Goal: Task Accomplishment & Management: Use online tool/utility

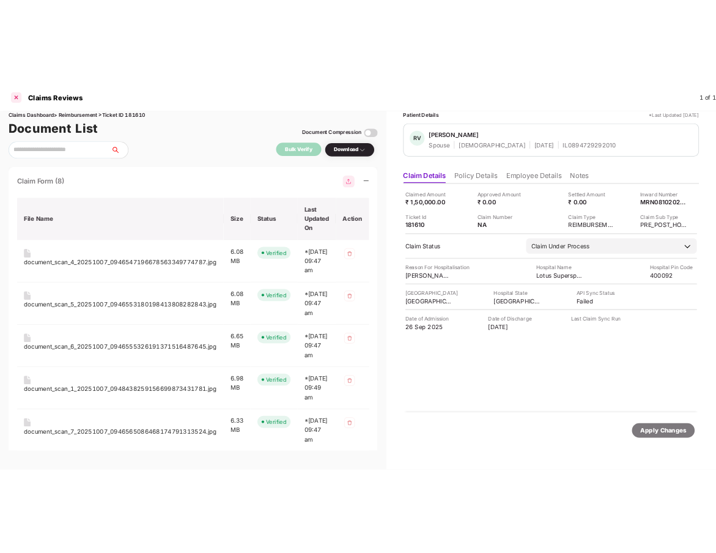
scroll to position [2856, 0]
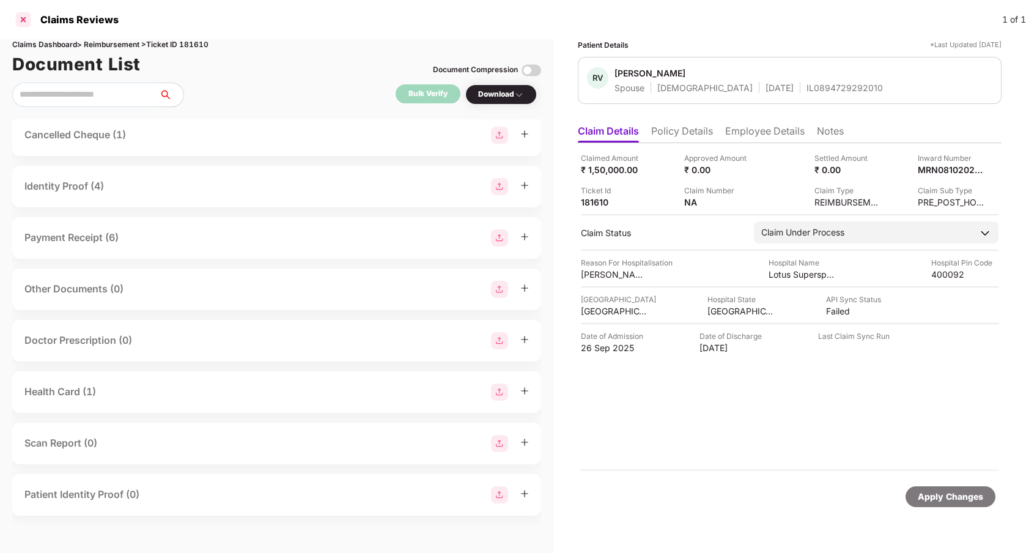
click at [30, 17] on div at bounding box center [23, 20] width 20 height 20
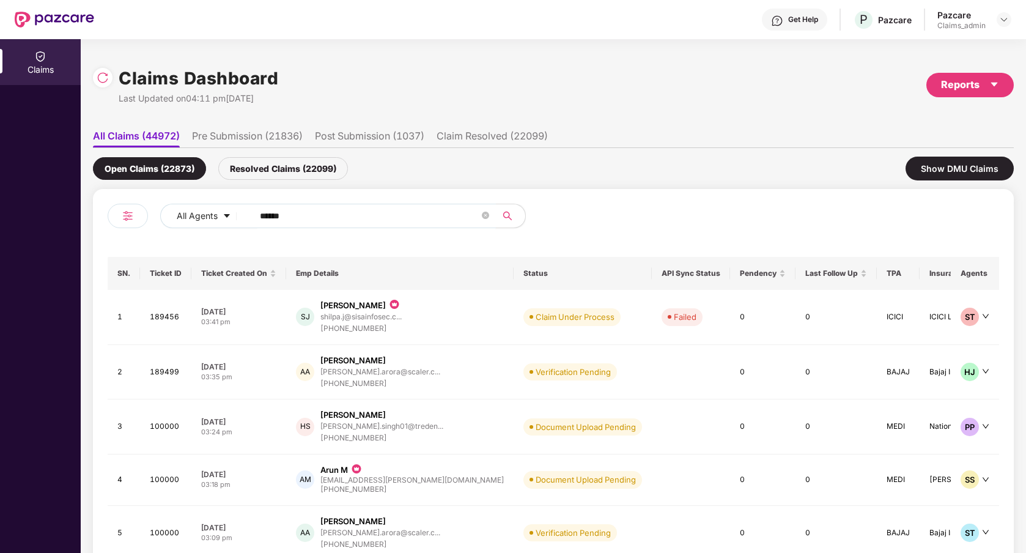
click at [299, 212] on input "******" at bounding box center [370, 216] width 220 height 18
type input "******"
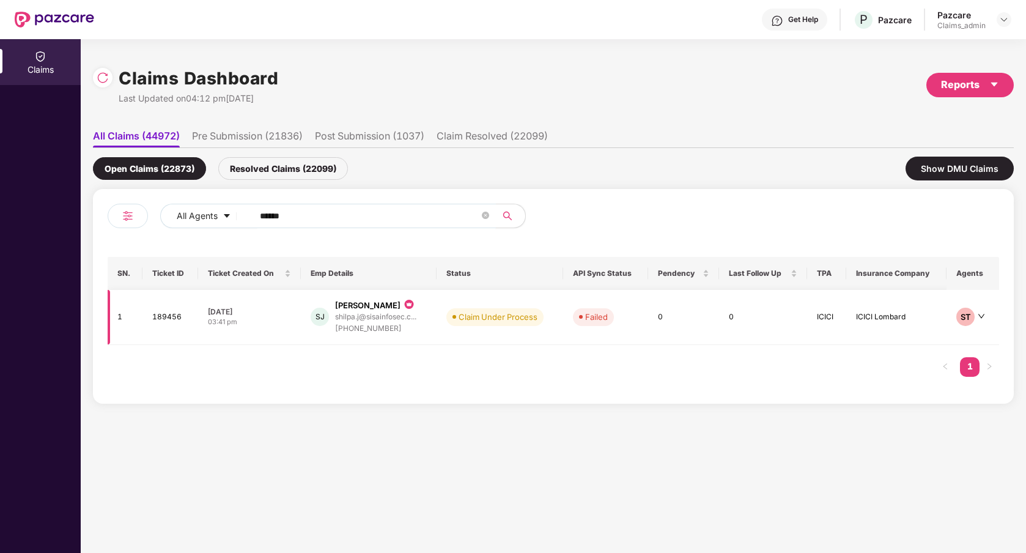
click at [450, 328] on td "Claim Under Process" at bounding box center [500, 317] width 127 height 55
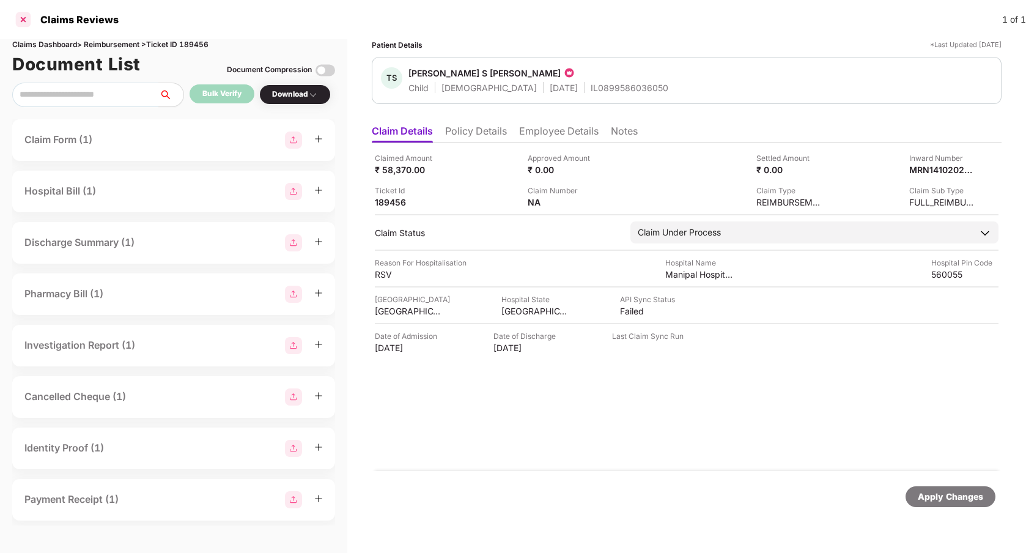
click at [27, 23] on div at bounding box center [23, 20] width 20 height 20
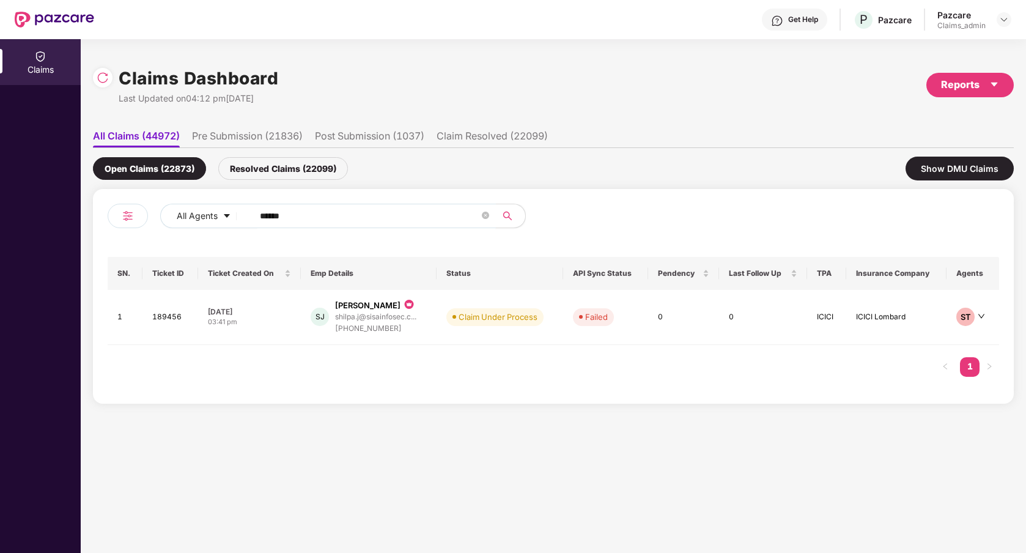
click at [322, 207] on input "******" at bounding box center [370, 216] width 220 height 18
type input "******"
click at [459, 336] on td "Claim Started" at bounding box center [502, 317] width 98 height 55
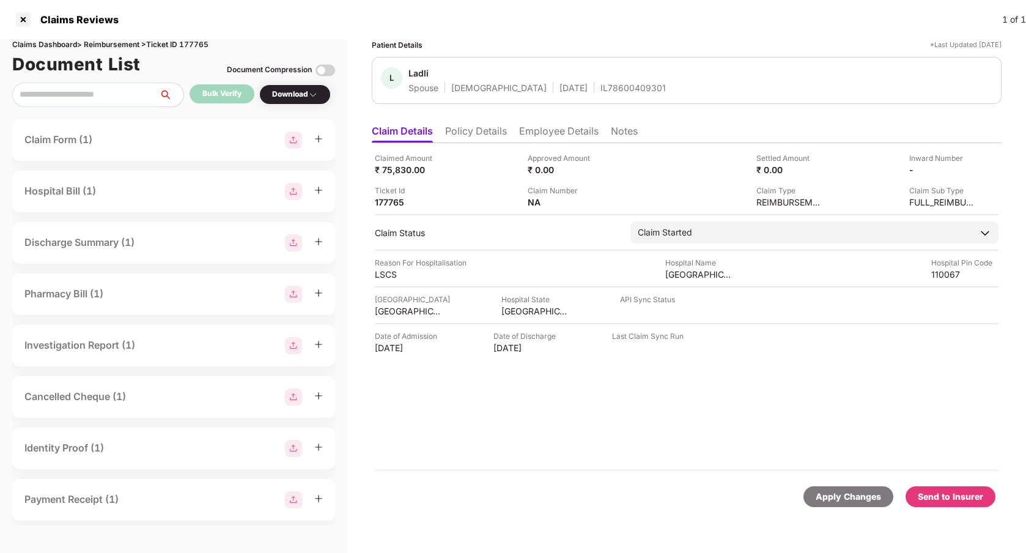
click at [491, 128] on li "Policy Details" at bounding box center [476, 134] width 62 height 18
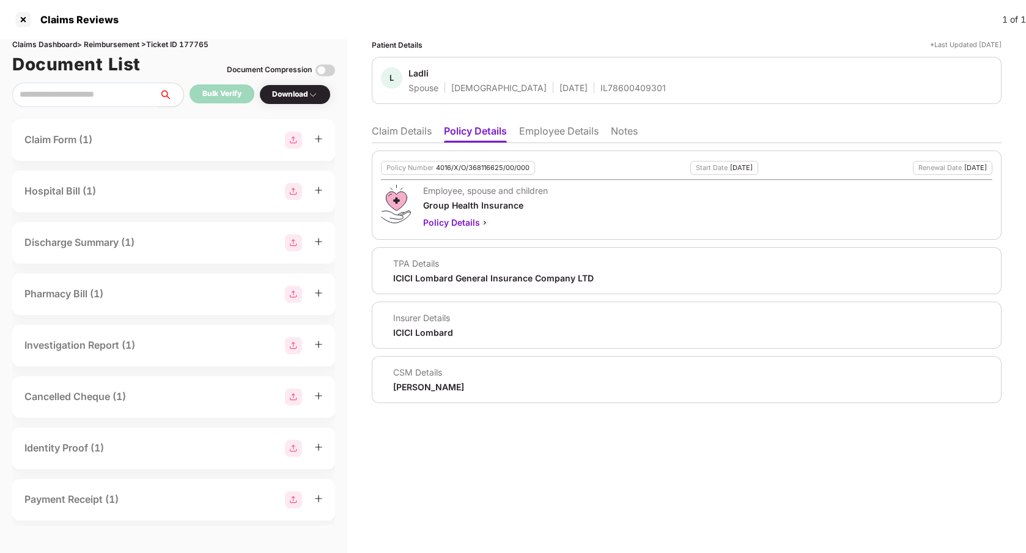
click at [413, 132] on li "Claim Details" at bounding box center [402, 134] width 60 height 18
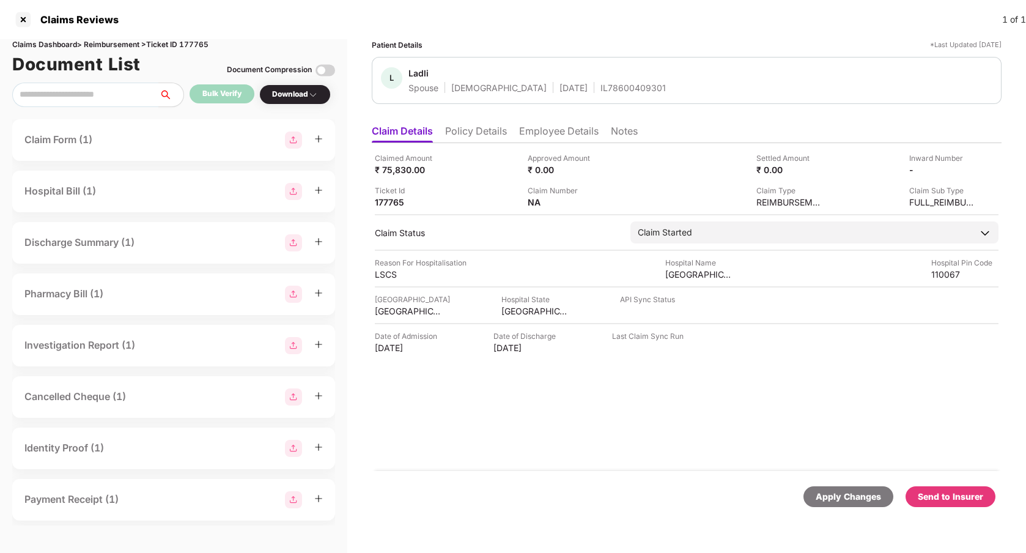
click at [418, 373] on div "Claimed Amount ₹ 75,830.00 Approved Amount ₹ 0.00 Settled Amount ₹ 0.00 Inward …" at bounding box center [687, 307] width 630 height 328
click at [532, 445] on div "Claimed Amount ₹ 75,830.00 Approved Amount ₹ 0.00 Settled Amount ₹ 0.00 Inward …" at bounding box center [687, 307] width 630 height 328
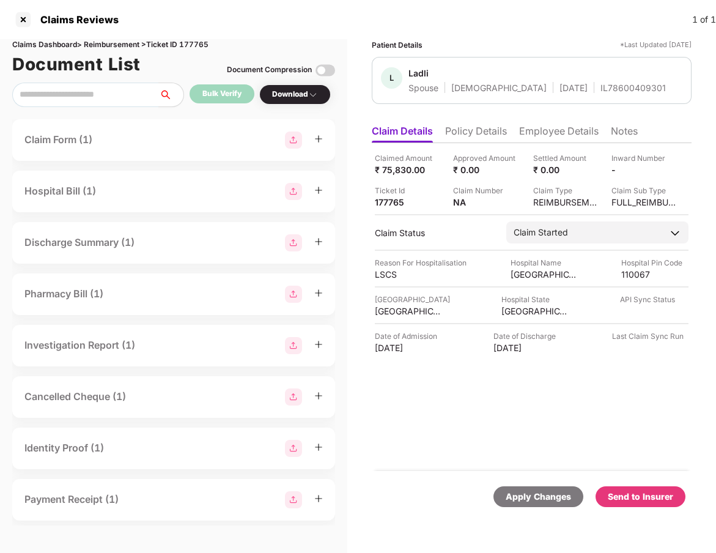
click at [631, 496] on div "Send to Insurer" at bounding box center [640, 496] width 65 height 13
click at [554, 396] on div "Claimed Amount ₹ 75,830.00 Approved Amount ₹ 0.00 Settled Amount ₹ 0.00 Inward …" at bounding box center [532, 307] width 320 height 328
click at [516, 437] on div "Claimed Amount ₹ 75,830.00 Approved Amount ₹ 0.00 Settled Amount ₹ 0.00 Inward …" at bounding box center [532, 307] width 320 height 328
click at [448, 23] on div "Claims Reviews 1 of 1" at bounding box center [358, 19] width 716 height 39
click at [265, 20] on div "Claims Reviews 1 of 1" at bounding box center [358, 19] width 716 height 39
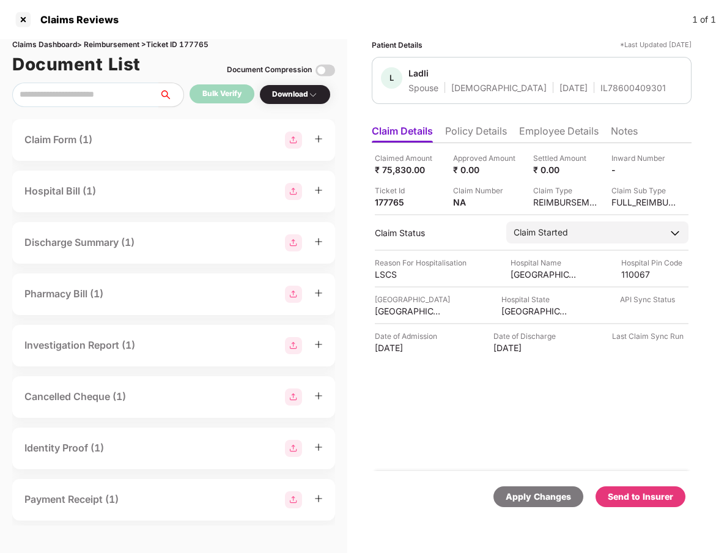
click at [411, 422] on div "Claimed Amount ₹ 75,830.00 Approved Amount ₹ 0.00 Settled Amount ₹ 0.00 Inward …" at bounding box center [532, 307] width 320 height 328
click at [446, 422] on div "Claimed Amount ₹ 75,830.00 Approved Amount ₹ 0.00 Settled Amount ₹ 0.00 Inward …" at bounding box center [532, 307] width 320 height 328
click at [489, 28] on div "Claims Reviews 1 of 1" at bounding box center [358, 19] width 716 height 39
